Goal: Navigation & Orientation: Find specific page/section

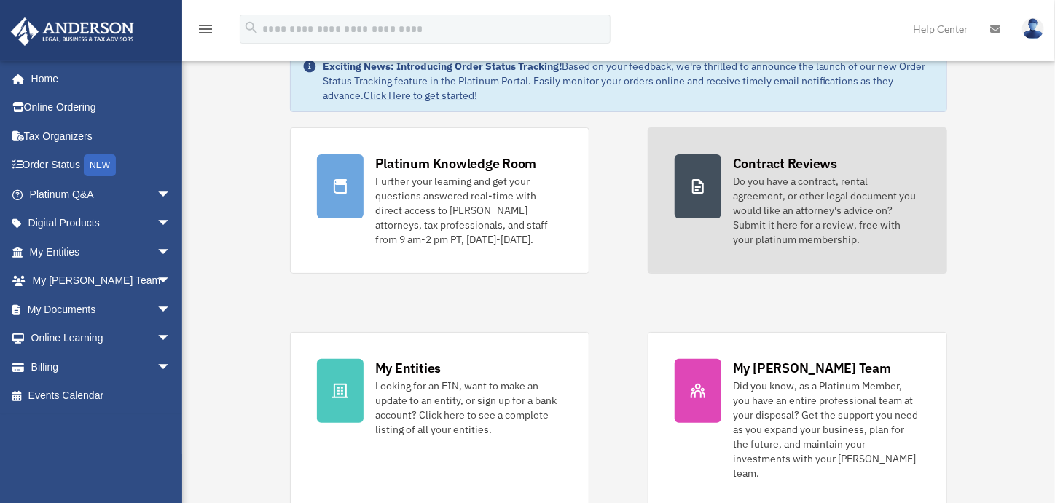
scroll to position [72, 0]
click at [715, 165] on div at bounding box center [697, 186] width 47 height 64
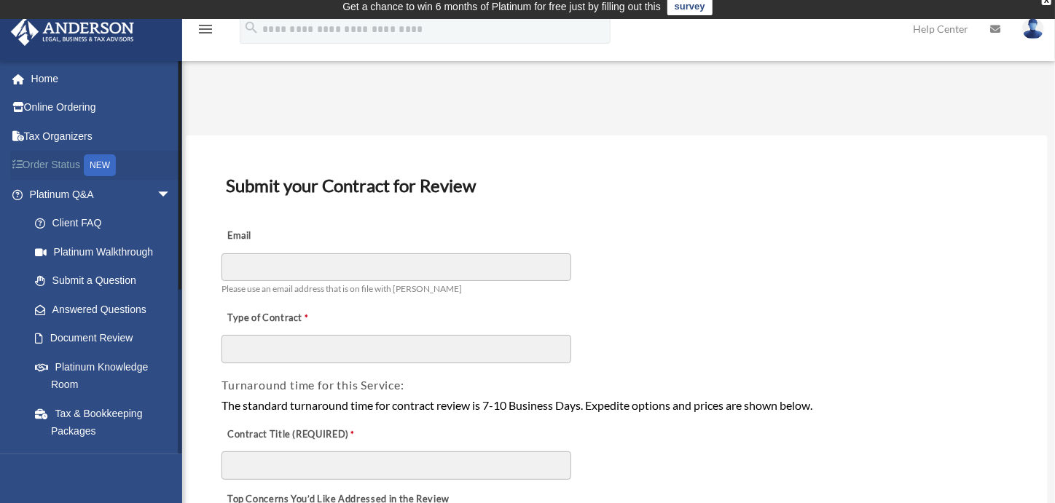
scroll to position [5, 0]
click at [112, 161] on div "NEW" at bounding box center [100, 165] width 32 height 22
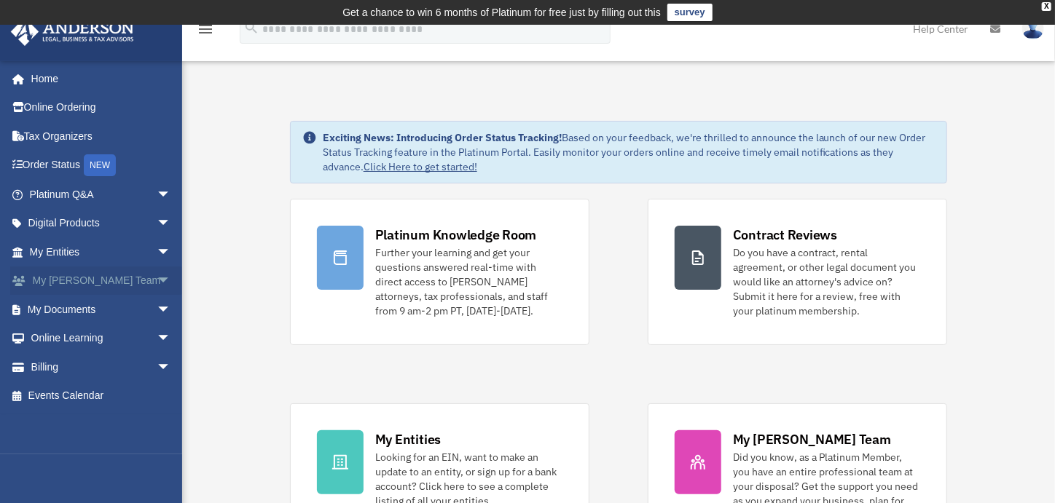
click at [93, 275] on link "My [PERSON_NAME] Team arrow_drop_down" at bounding box center [101, 281] width 183 height 29
click at [157, 279] on span "arrow_drop_down" at bounding box center [171, 282] width 29 height 30
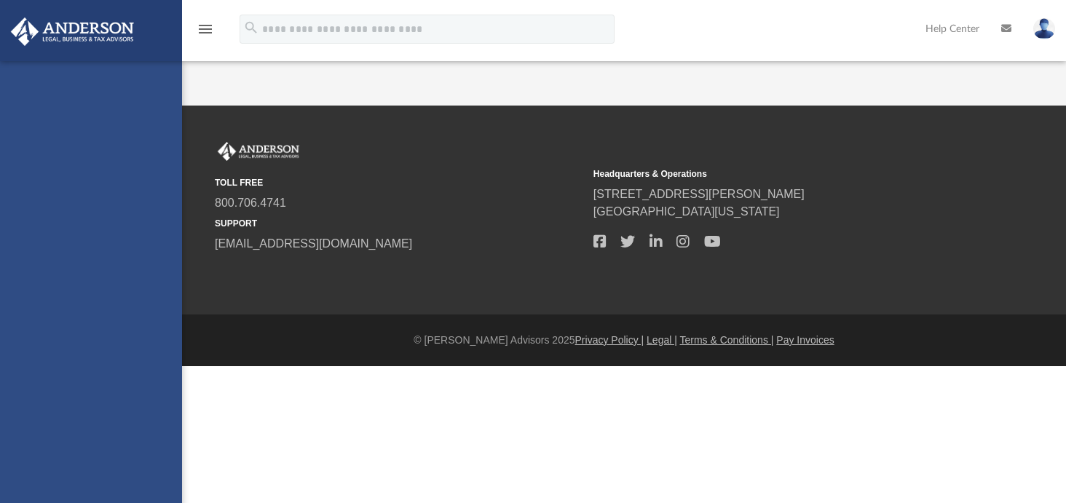
click at [127, 310] on div "jstevens9176@gmail.com Sign Out jstevens9176@gmail.com Home Online Ordering Tax…" at bounding box center [91, 312] width 182 height 503
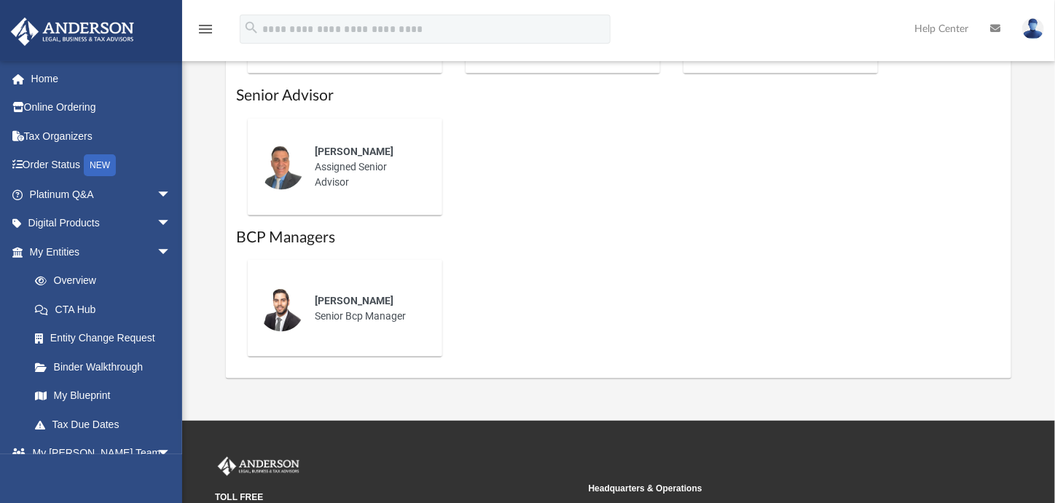
scroll to position [1018, 0]
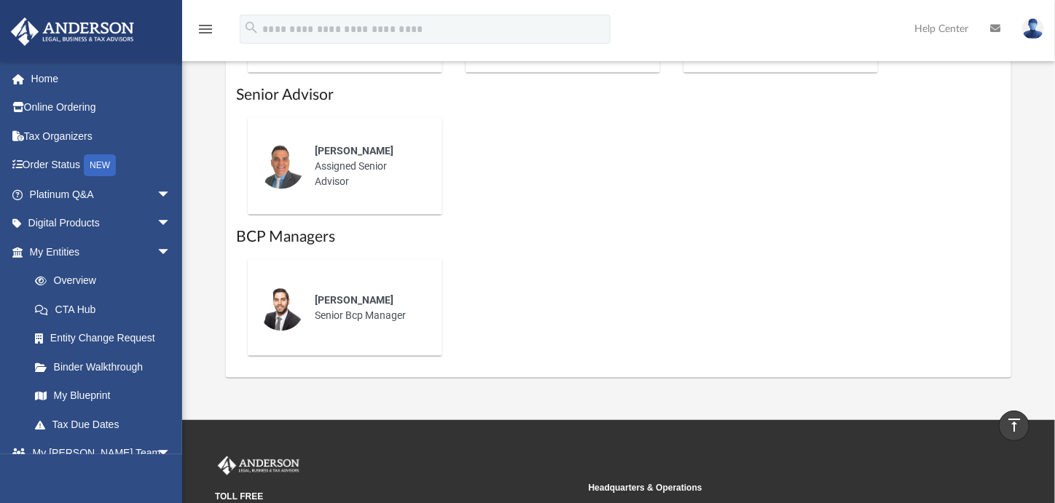
click at [327, 157] on span "Jason Caiazza" at bounding box center [354, 151] width 79 height 12
drag, startPoint x: 328, startPoint y: 174, endPoint x: 782, endPoint y: 278, distance: 464.7
click at [781, 278] on div "Lucas Turman Senior Bcp Manager" at bounding box center [618, 308] width 765 height 120
